Goal: Use online tool/utility: Use online tool/utility

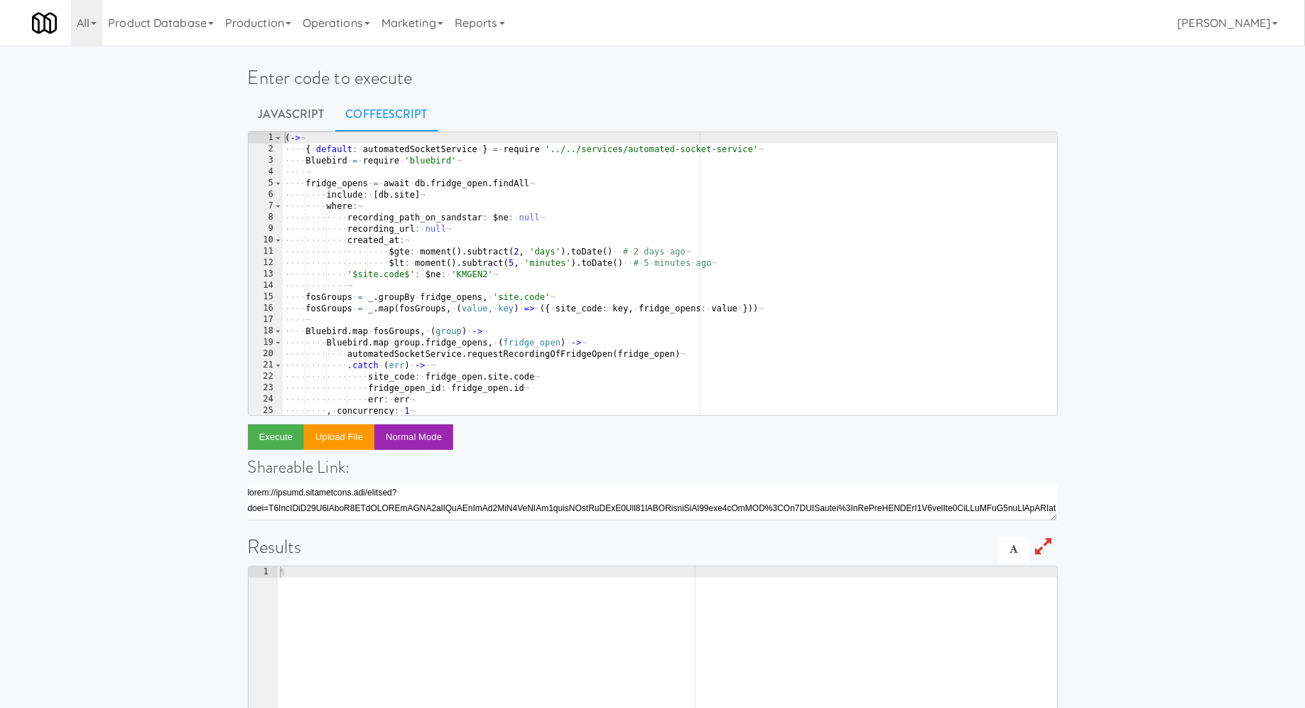
click at [556, 252] on div "( -> ¬ ···· { · default : · automatedSocketService · } · = · require · '../../s…" at bounding box center [669, 285] width 775 height 306
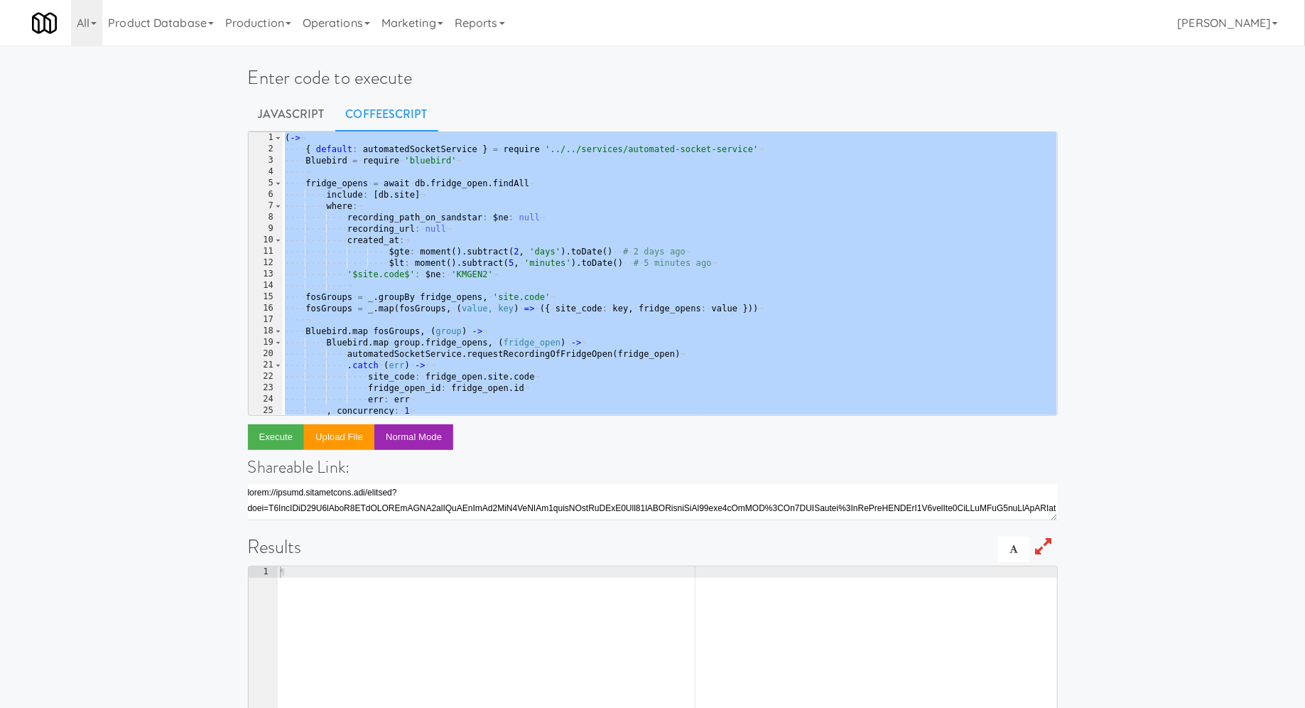
paste textarea
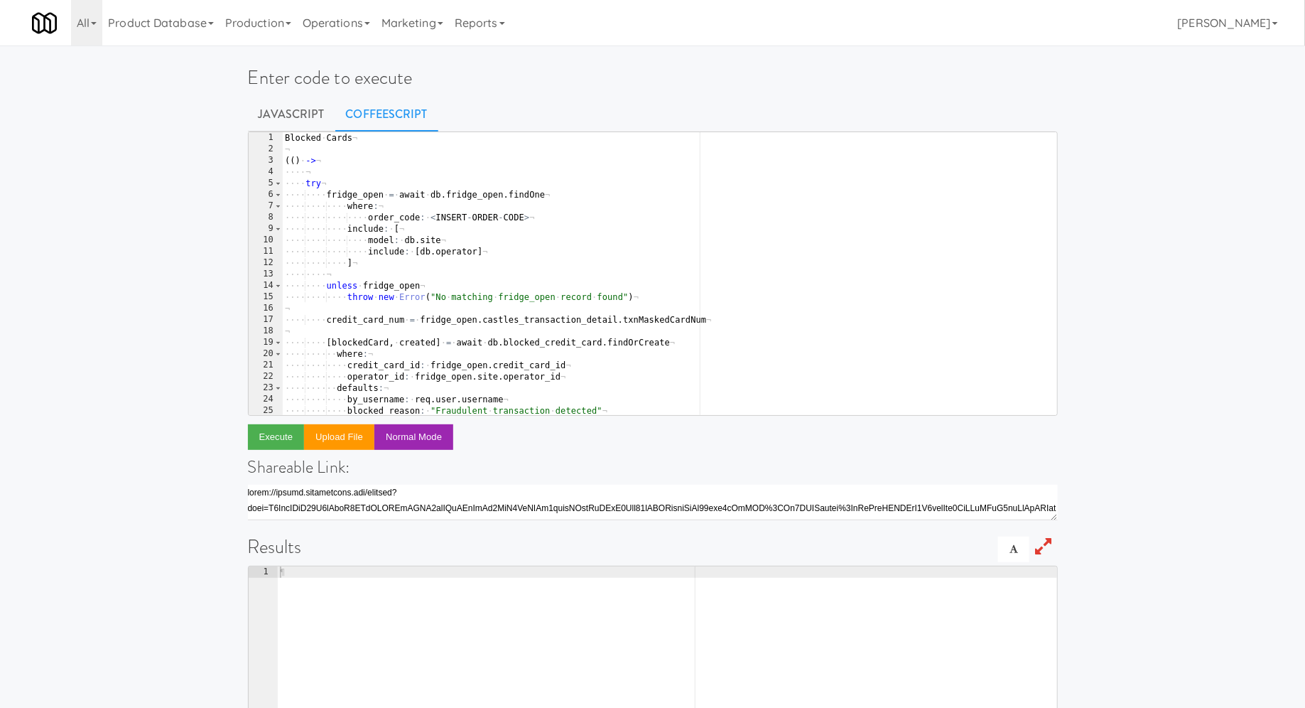
click at [544, 242] on div "Blocked · Cards ¬ ¬ ( ( ) · -> ¬ ···· ¬ ···· try ¬ ···· ···· fridge_open · = · …" at bounding box center [669, 285] width 775 height 306
click at [527, 217] on div "Blocked · Cards ¬ ¬ ( ( ) · -> ¬ ···· ¬ ···· try ¬ ···· ···· fridge_open · = · …" at bounding box center [669, 285] width 775 height 306
drag, startPoint x: 436, startPoint y: 215, endPoint x: 542, endPoint y: 215, distance: 105.9
click at [542, 215] on div "Blocked · Cards ¬ ¬ ( ( ) · -> ¬ ···· ¬ ···· try ¬ ···· ···· fridge_open · = · …" at bounding box center [669, 285] width 775 height 306
click at [593, 106] on ul "Javascript CoffeeScript" at bounding box center [653, 115] width 810 height 36
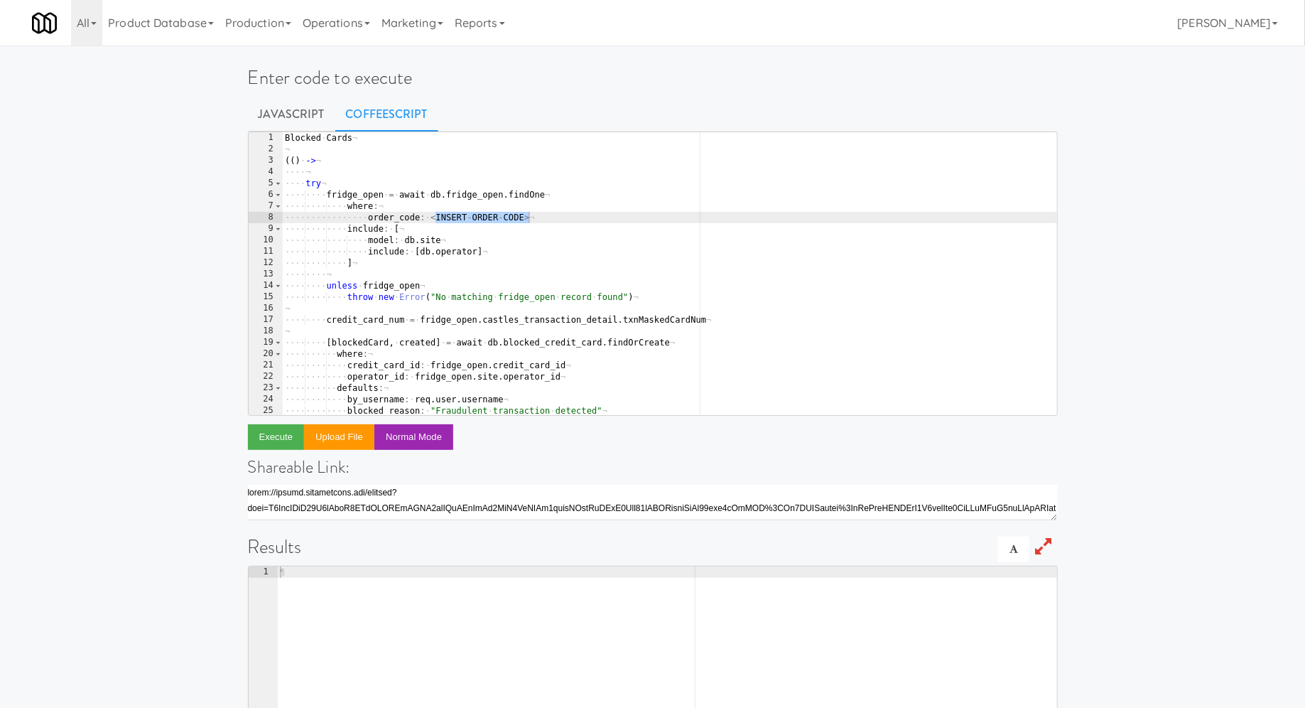
click at [494, 221] on div "Blocked · Cards ¬ ¬ ( ( ) · -> ¬ ···· ¬ ···· try ¬ ···· ···· fridge_open · = · …" at bounding box center [669, 285] width 775 height 306
drag, startPoint x: 524, startPoint y: 217, endPoint x: 436, endPoint y: 217, distance: 88.8
click at [435, 217] on div "Blocked · Cards ¬ ¬ ( ( ) · -> ¬ ···· ¬ ···· try ¬ ···· ···· fridge_open · = · …" at bounding box center [669, 285] width 775 height 306
paste textarea
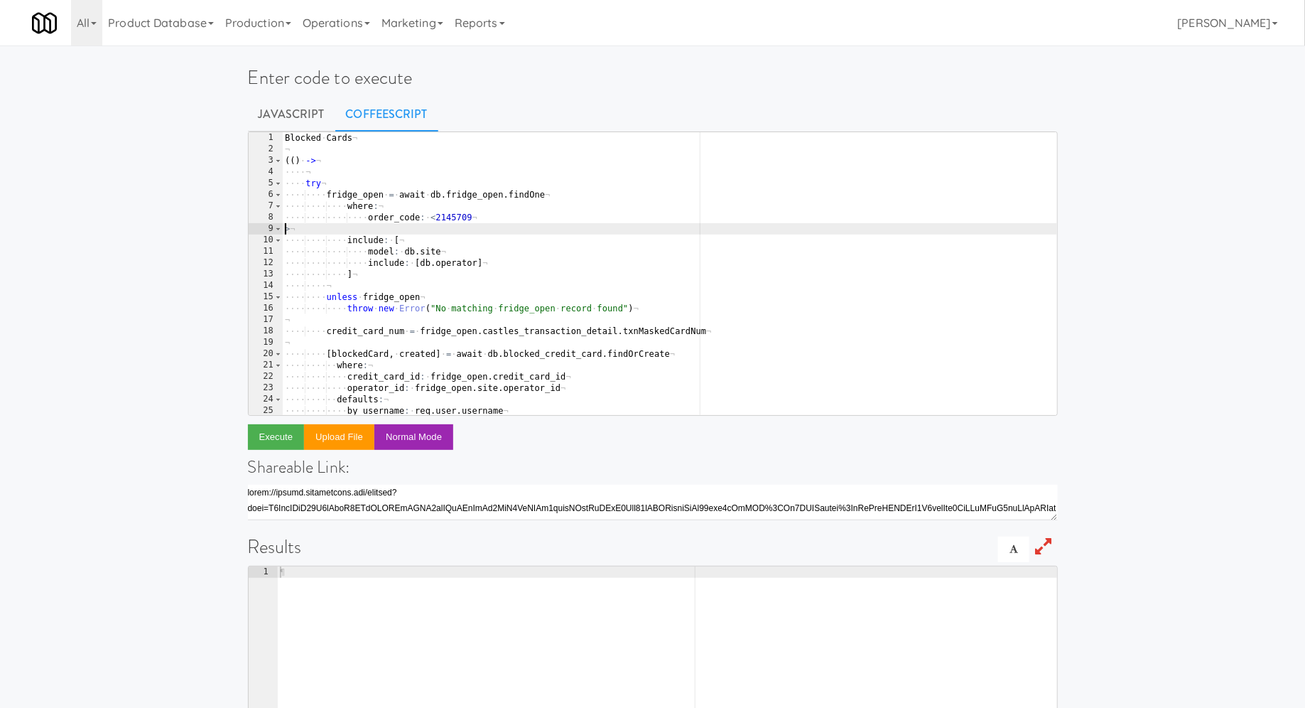
type textarea "order_code: <2145709>"
